Goal: Task Accomplishment & Management: Manage account settings

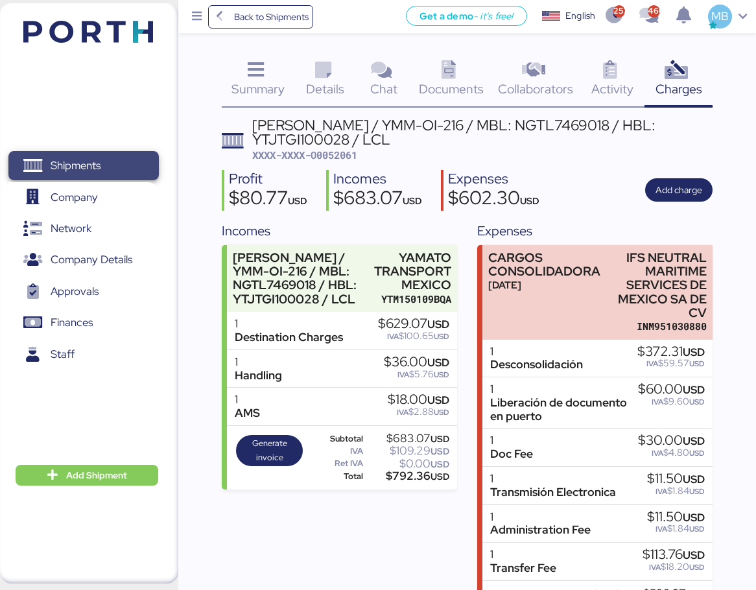
click at [100, 160] on span "Shipments" at bounding box center [76, 165] width 50 height 19
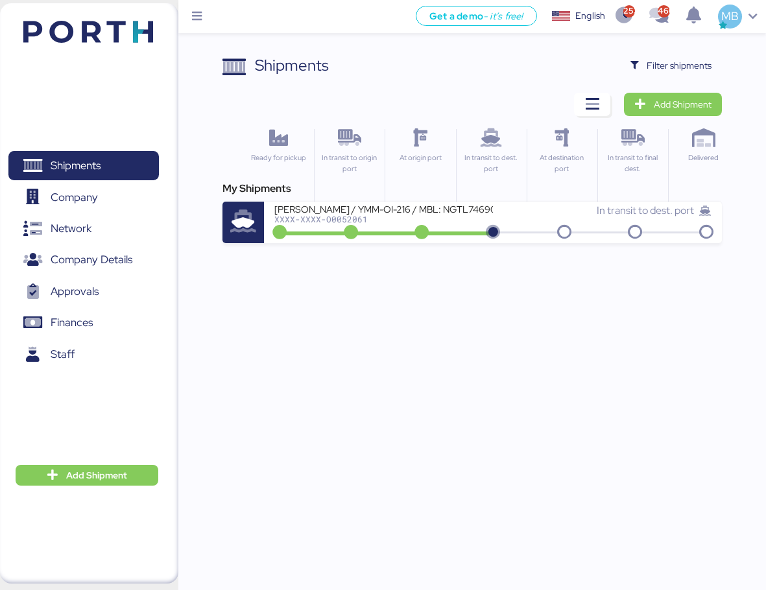
click at [682, 48] on div "Shipments Clear Filters Filter shipments Add Shipment Ready for pickup In trans…" at bounding box center [383, 121] width 766 height 243
click at [683, 67] on span "Filter shipments" at bounding box center [678, 66] width 65 height 16
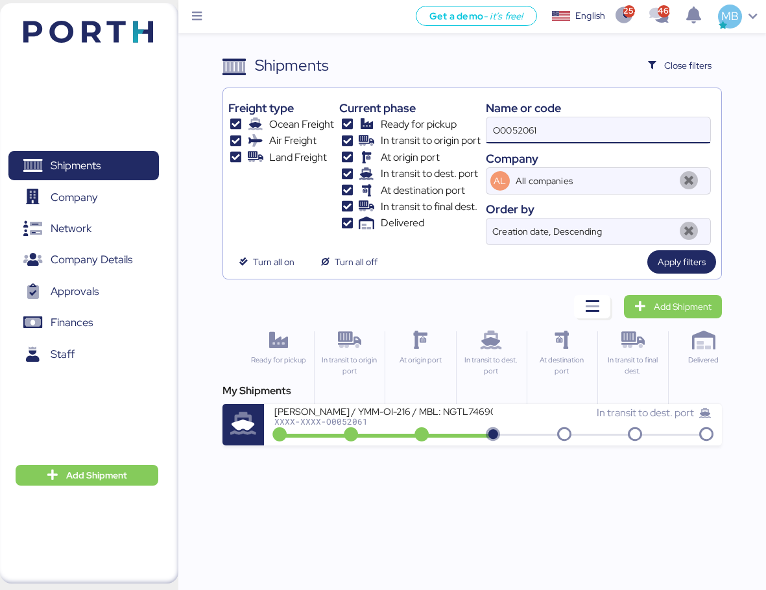
drag, startPoint x: 564, startPoint y: 138, endPoint x: 433, endPoint y: 136, distance: 131.0
click at [433, 136] on div "Freight type Ocean Freight Air Freight Land Freight Current phase Ready for pic…" at bounding box center [472, 169] width 488 height 152
paste input "O0051585"
type input "O0051585"
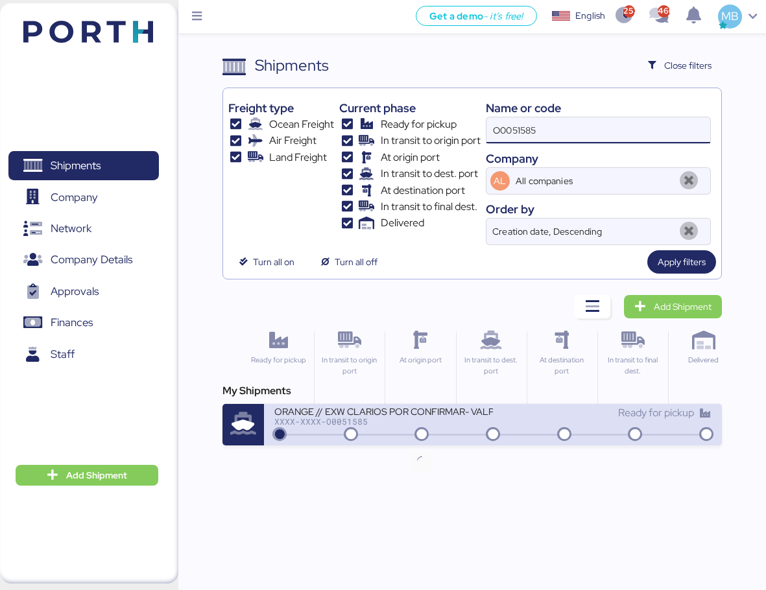
click at [440, 432] on icon at bounding box center [421, 435] width 62 height 14
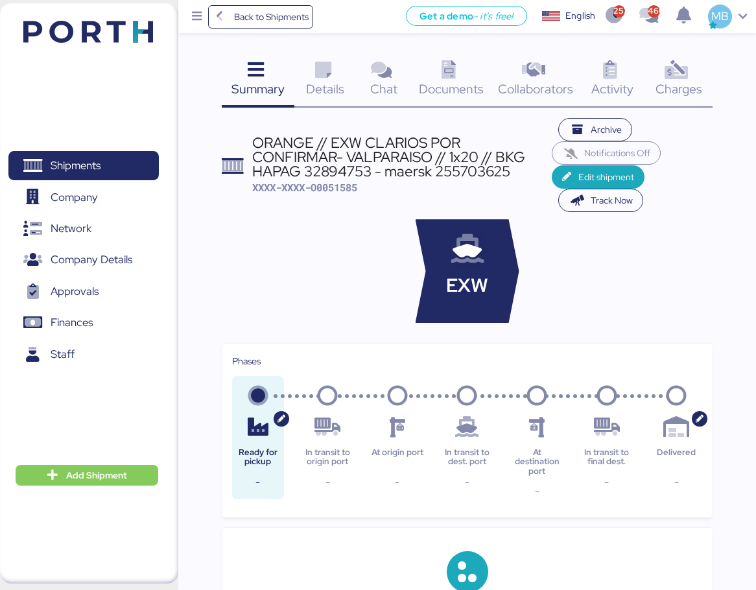
click at [690, 71] on icon at bounding box center [677, 70] width 28 height 19
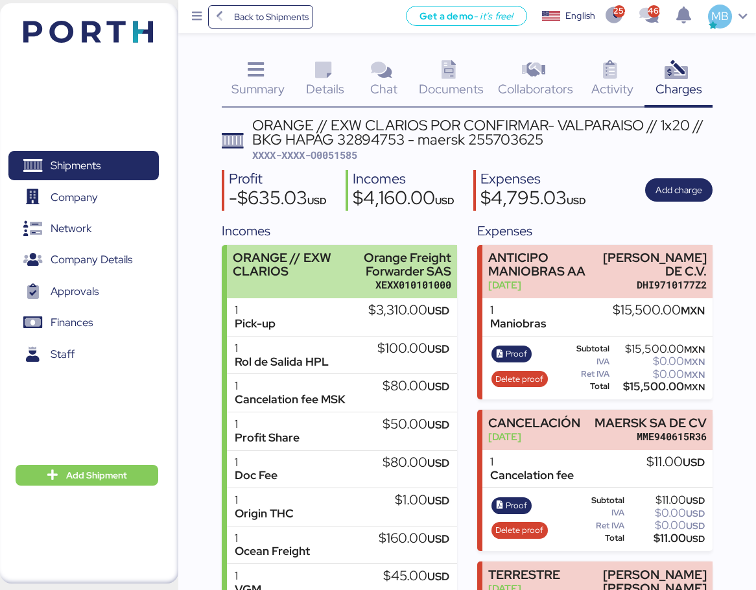
click at [362, 278] on div "Orange Freight Forwarder SAS" at bounding box center [395, 264] width 112 height 27
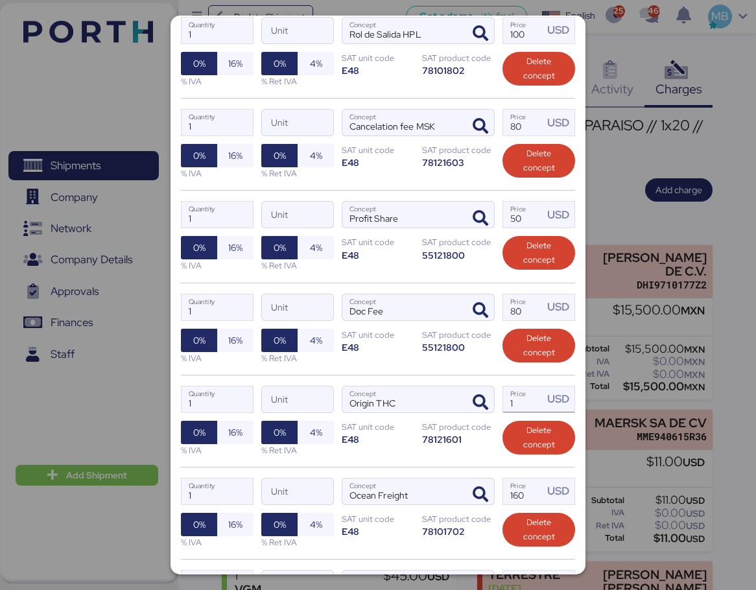
scroll to position [389, 0]
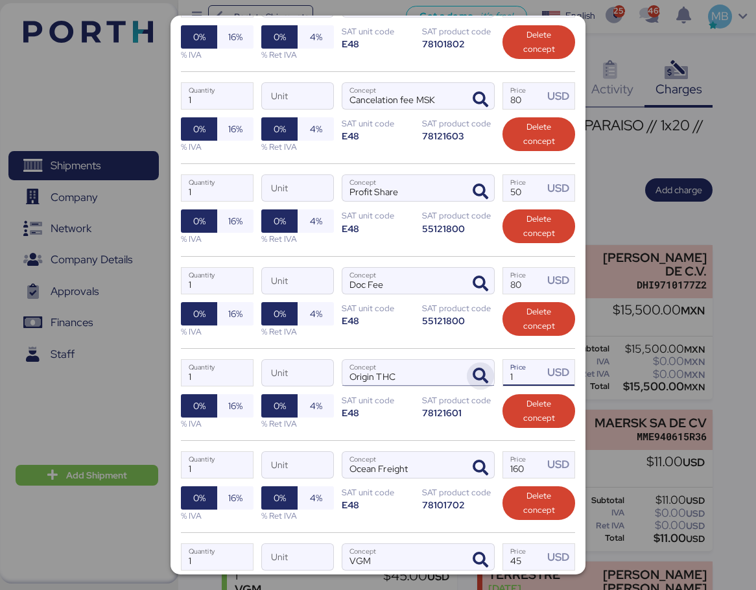
drag, startPoint x: 514, startPoint y: 377, endPoint x: 464, endPoint y: 375, distance: 49.3
click at [464, 375] on div "1 Quantity Unit Origin THC Concept 1 Price USD 0% 16% % IVA 0% 4% % Ret IVA SAT…" at bounding box center [378, 394] width 394 height 92
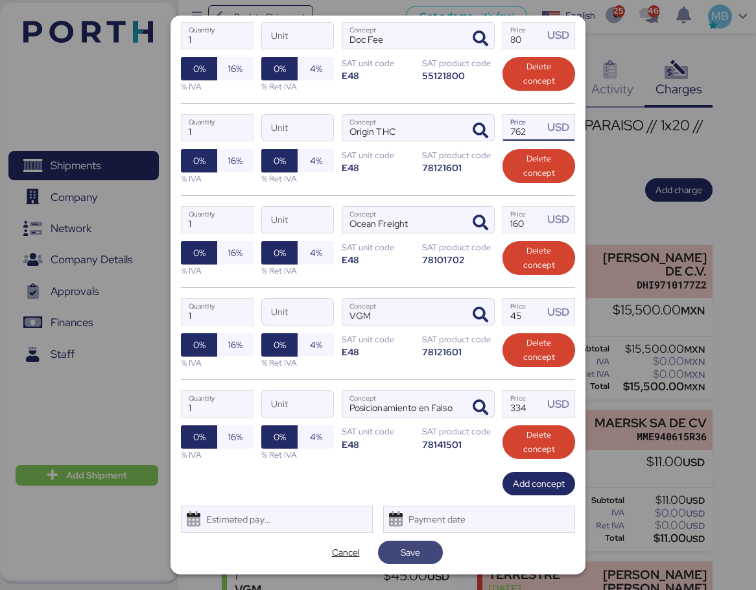
type input "762"
click at [407, 554] on span "Save" at bounding box center [410, 553] width 19 height 16
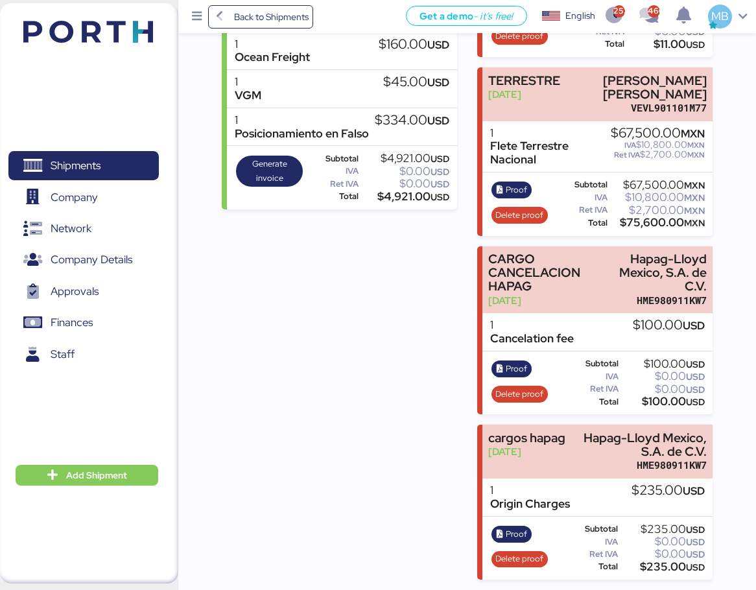
scroll to position [0, 0]
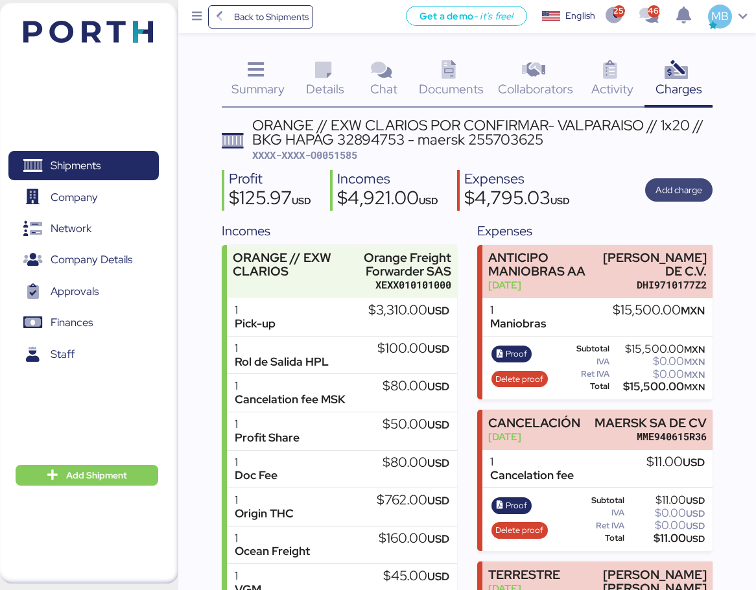
click at [699, 191] on span "Add charge" at bounding box center [679, 190] width 47 height 16
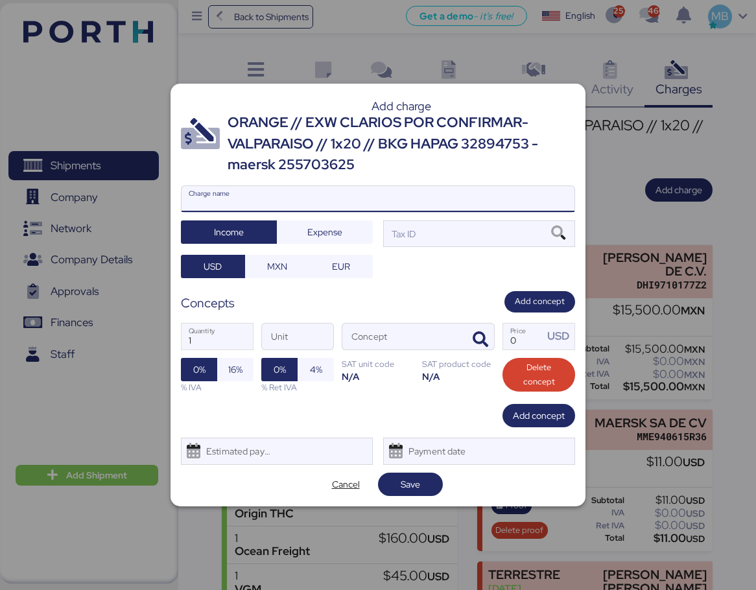
click at [407, 201] on input "Charge name" at bounding box center [378, 199] width 393 height 26
drag, startPoint x: 264, startPoint y: 208, endPoint x: 147, endPoint y: 199, distance: 117.7
click at [147, 199] on div "Add charge ORANGE // EXW CLARIOS POR CONFIRMAR- VALPARAISO // 1x20 // BKG HAPAG…" at bounding box center [378, 295] width 756 height 590
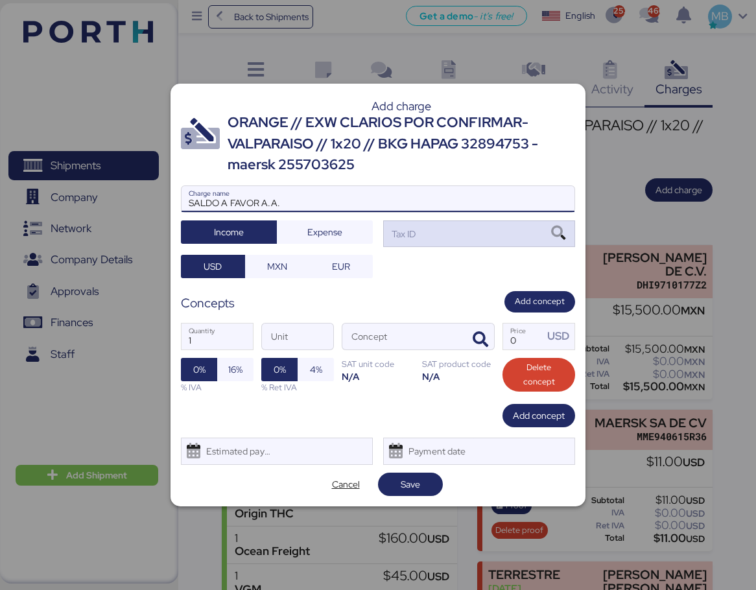
type input "SALDO A FAVOR A.A."
click at [482, 236] on div "Tax ID" at bounding box center [479, 233] width 192 height 26
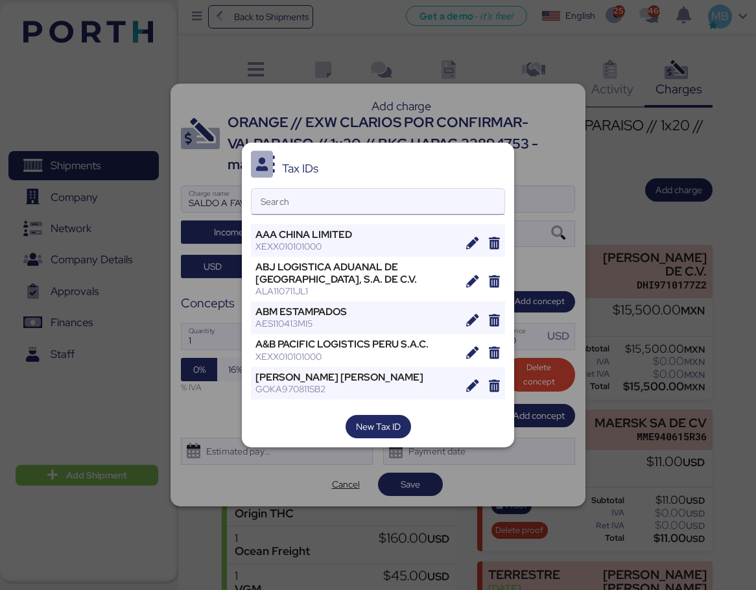
click at [363, 207] on input "Search" at bounding box center [378, 202] width 253 height 26
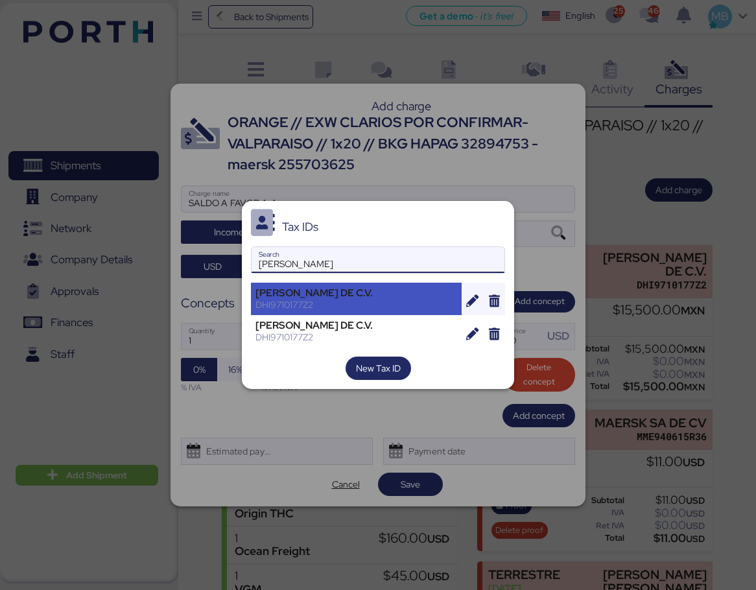
type input "[PERSON_NAME]"
click at [405, 296] on div "[PERSON_NAME] DE C.V." at bounding box center [356, 293] width 202 height 12
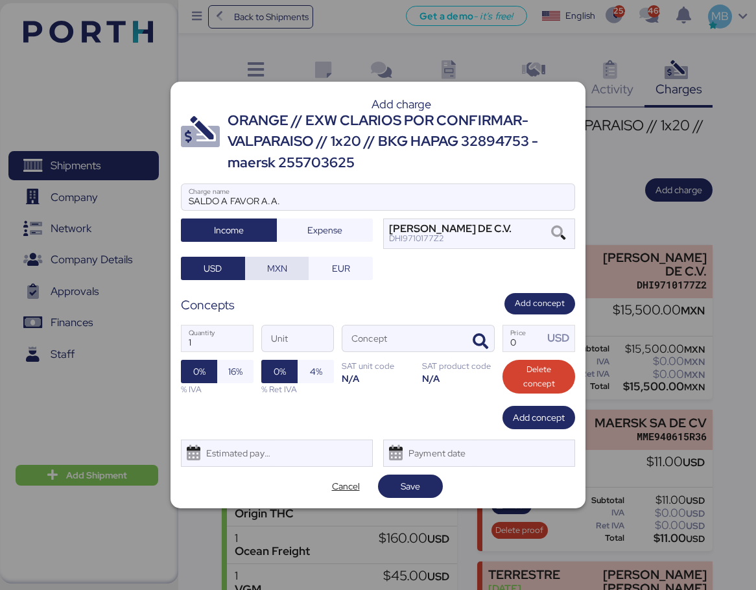
click at [272, 268] on span "MXN" at bounding box center [277, 269] width 20 height 16
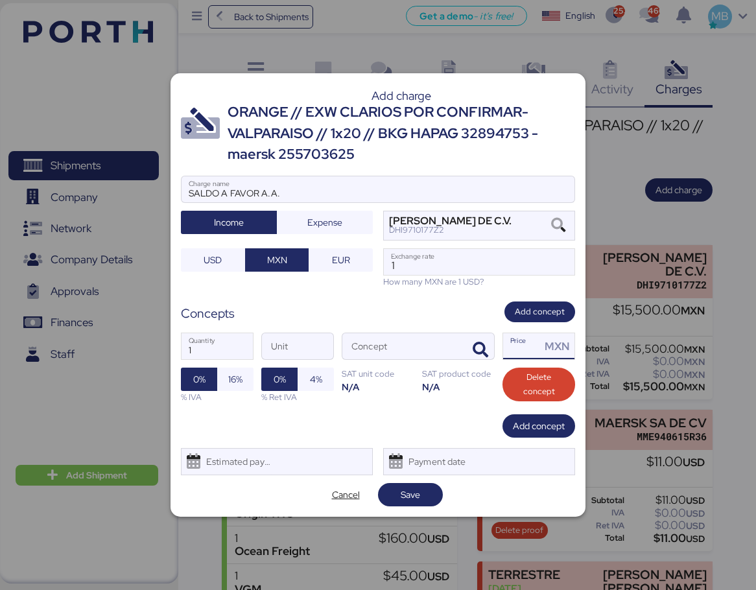
drag, startPoint x: 526, startPoint y: 349, endPoint x: 502, endPoint y: 346, distance: 24.2
click at [502, 346] on label "Price MXN" at bounding box center [538, 346] width 73 height 27
click at [503, 346] on input "Price MXN" at bounding box center [522, 346] width 38 height 26
paste input "-1593.90"
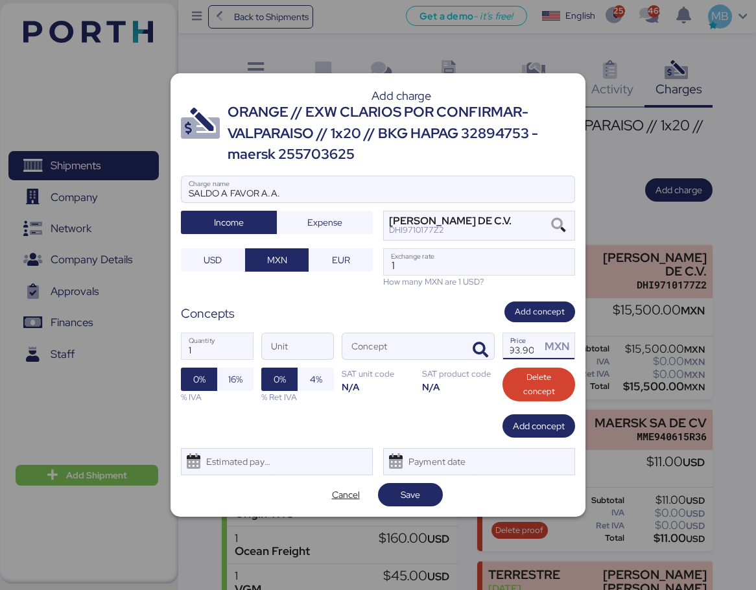
click at [515, 348] on input "-1593.90" at bounding box center [522, 346] width 38 height 26
drag, startPoint x: 528, startPoint y: 351, endPoint x: 490, endPoint y: 351, distance: 38.9
click at [490, 351] on div "1 Quantity Unit Concept 1593 Price MXN 0% 16% % IVA 0% 4% % Ret IVA SAT unit co…" at bounding box center [378, 367] width 394 height 91
type input "1593"
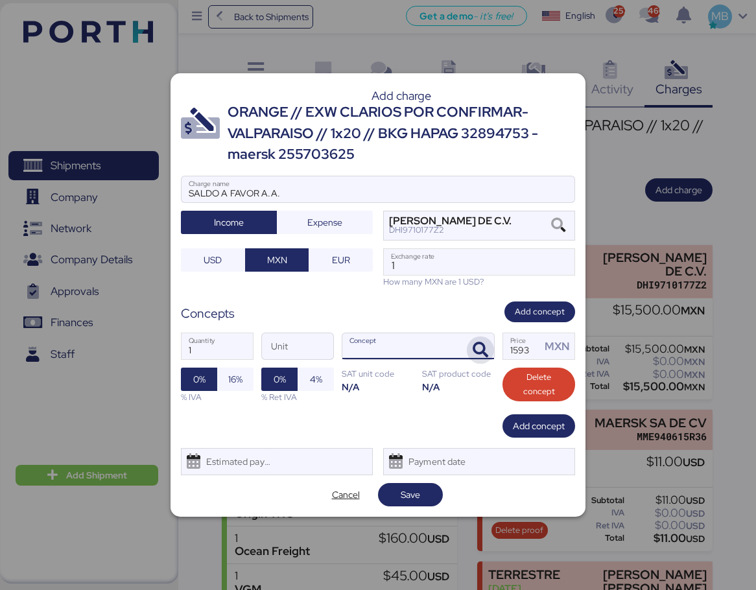
click at [483, 346] on icon "button" at bounding box center [481, 350] width 16 height 16
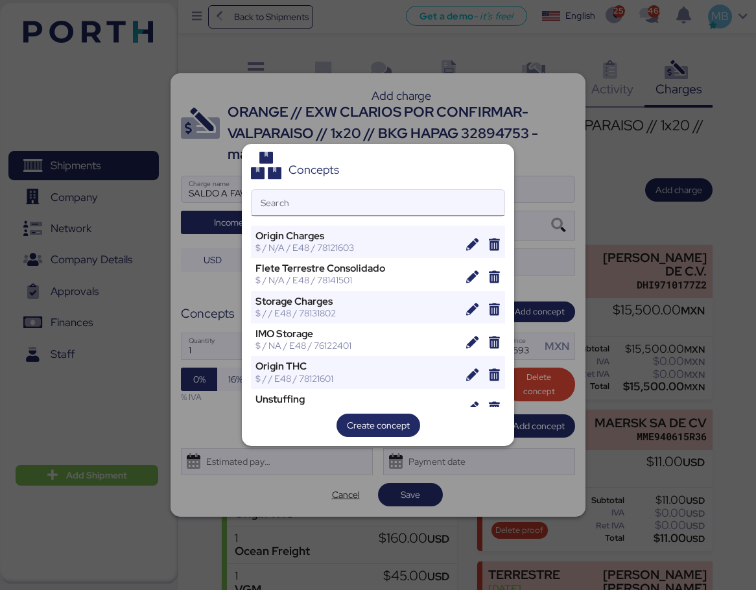
click at [290, 199] on input "Search" at bounding box center [378, 203] width 253 height 26
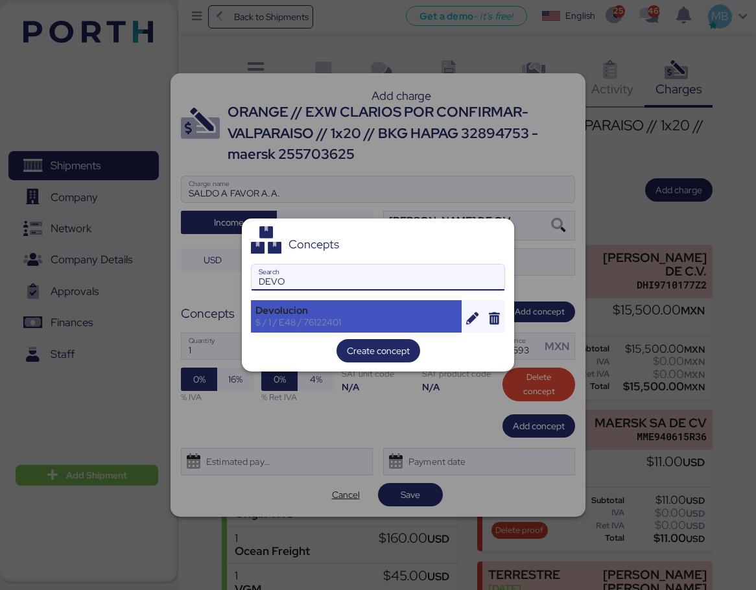
type input "DEVO"
click at [314, 314] on div "Devolucion" at bounding box center [356, 311] width 202 height 12
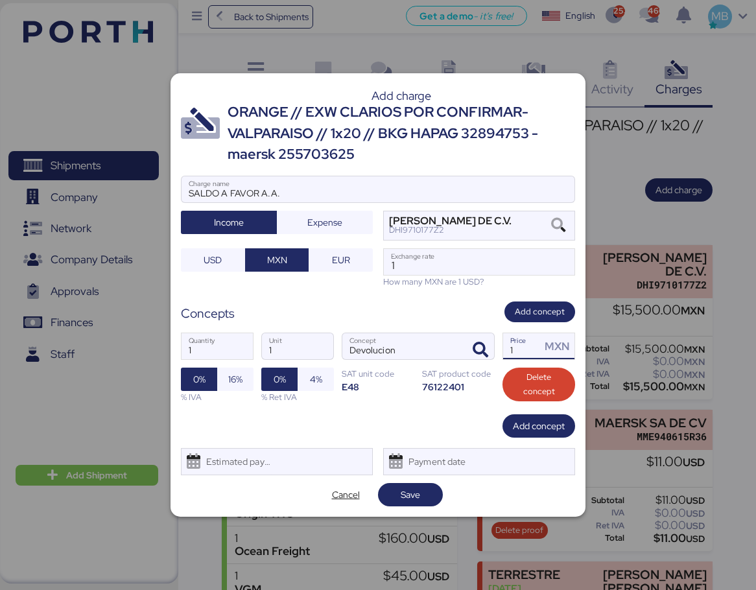
drag, startPoint x: 521, startPoint y: 352, endPoint x: 496, endPoint y: 347, distance: 25.8
click at [496, 347] on div "1 Quantity 1 Unit Devolucion Concept 1 Price MXN 0% 16% % IVA 0% 4% % Ret IVA S…" at bounding box center [378, 367] width 394 height 91
paste input "593"
type input "1593"
click at [427, 492] on span "Save" at bounding box center [410, 495] width 44 height 18
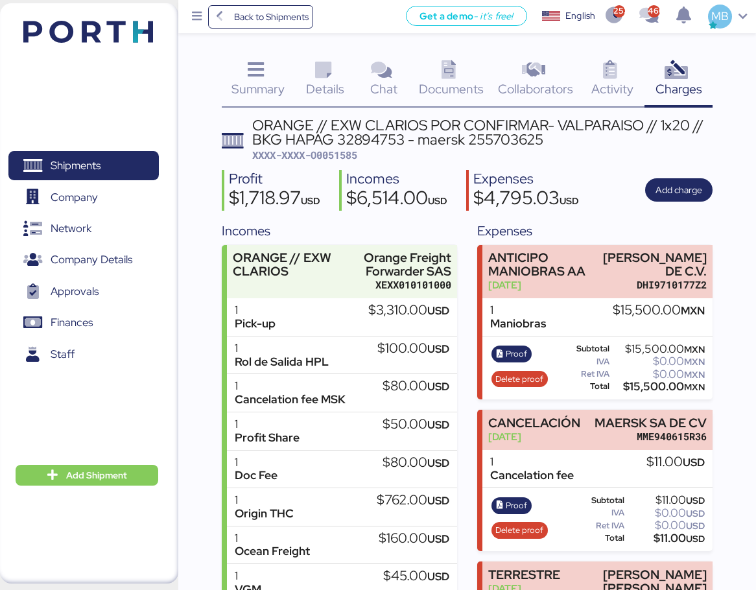
click at [339, 156] on span "XXXX-XXXX-O0051585" at bounding box center [304, 154] width 105 height 13
copy span "O0051585"
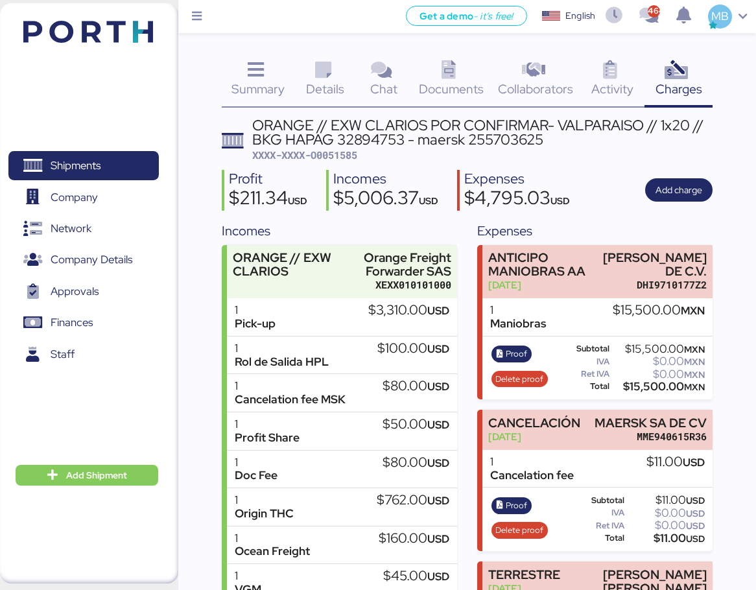
scroll to position [389, 0]
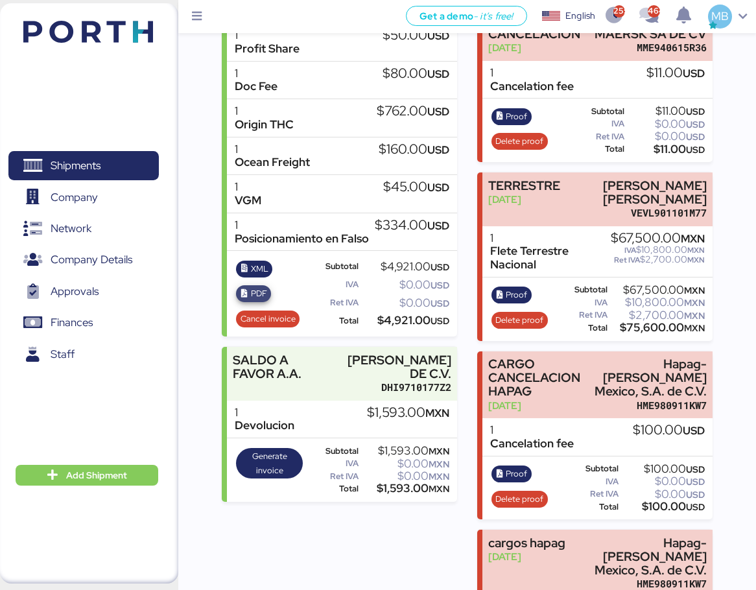
click at [253, 294] on span "PDF" at bounding box center [259, 294] width 16 height 14
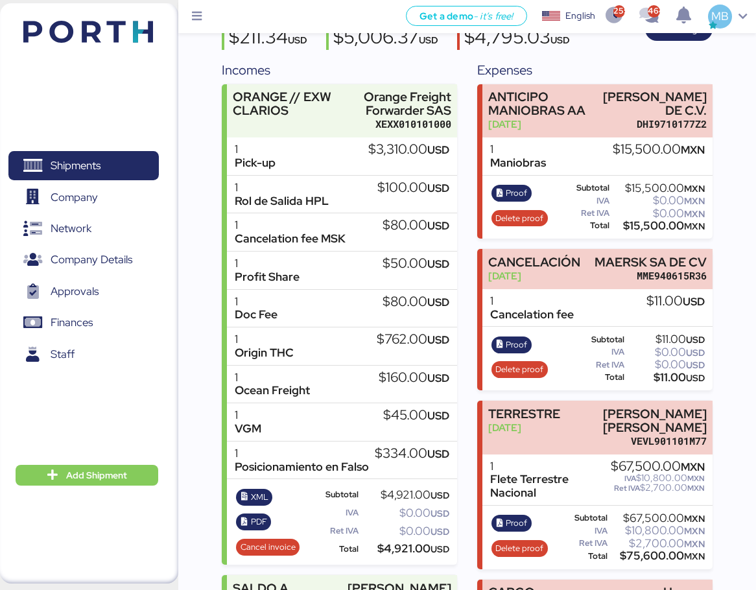
scroll to position [130, 0]
